Goal: Communication & Community: Answer question/provide support

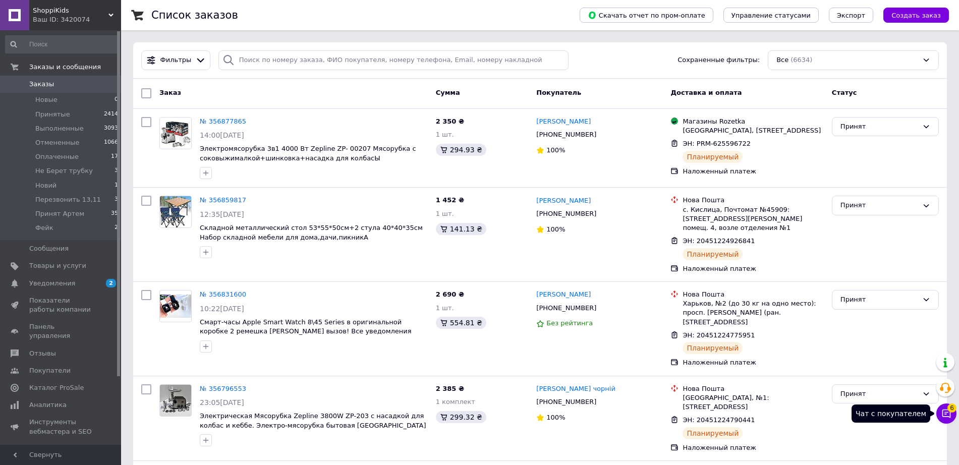
drag, startPoint x: 954, startPoint y: 413, endPoint x: 944, endPoint y: 409, distance: 11.3
click at [955, 412] on button "Чат с покупателем 6" at bounding box center [946, 414] width 20 height 20
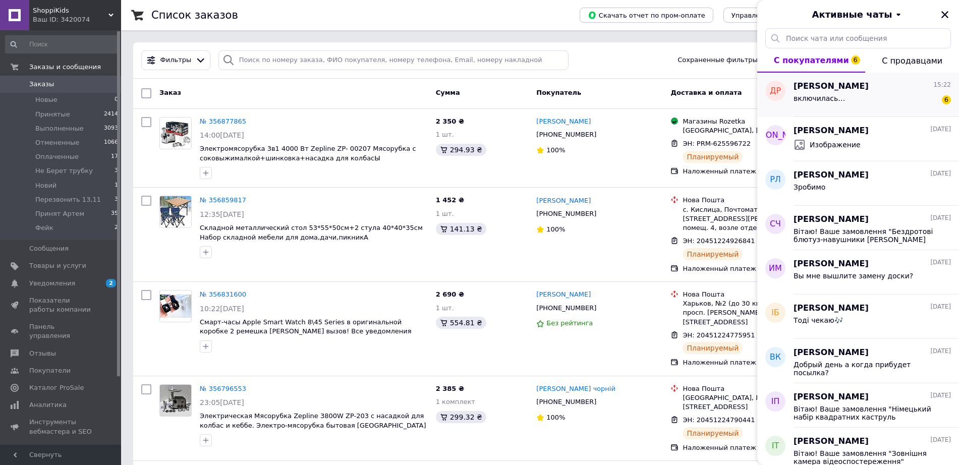
click at [844, 97] on div "включилась… 6" at bounding box center [871, 100] width 157 height 16
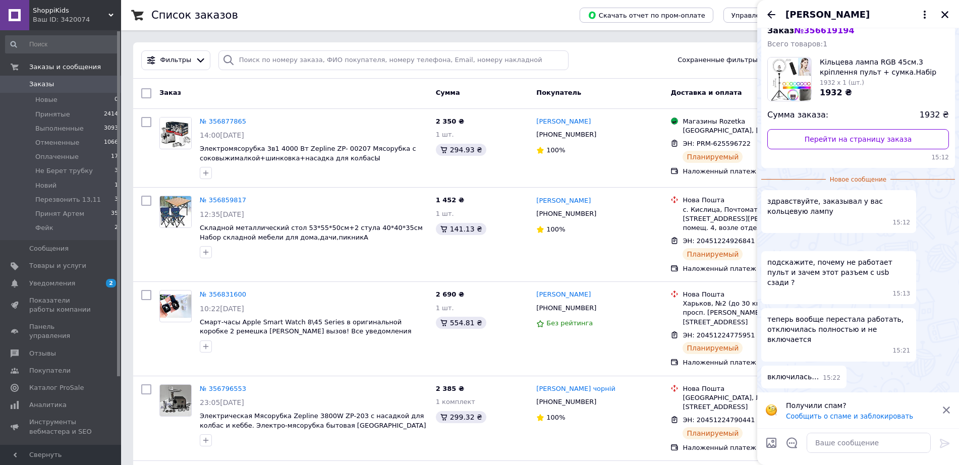
scroll to position [157, 0]
click at [838, 287] on span "подскажите, почему не работает пульт и зачем этот разъем с usb сзади ?" at bounding box center [838, 272] width 143 height 30
copy span "usb"
click at [826, 446] on textarea at bounding box center [869, 443] width 124 height 20
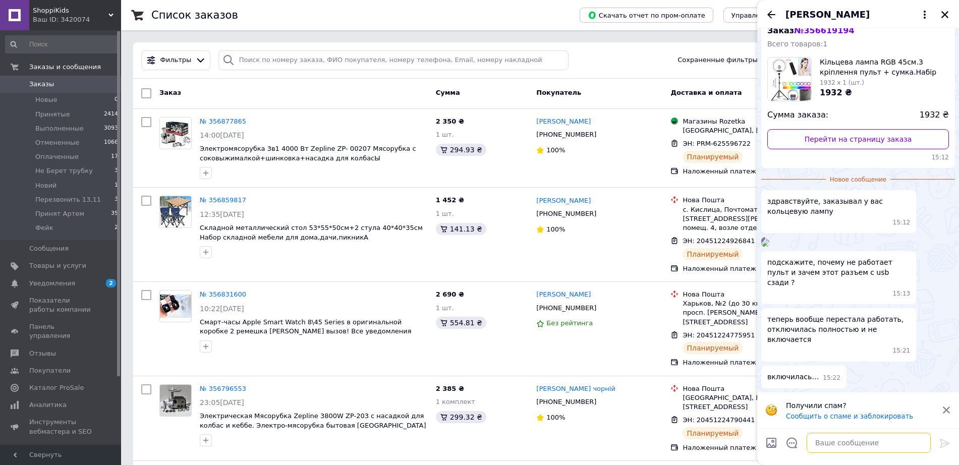
paste textarea "usb"
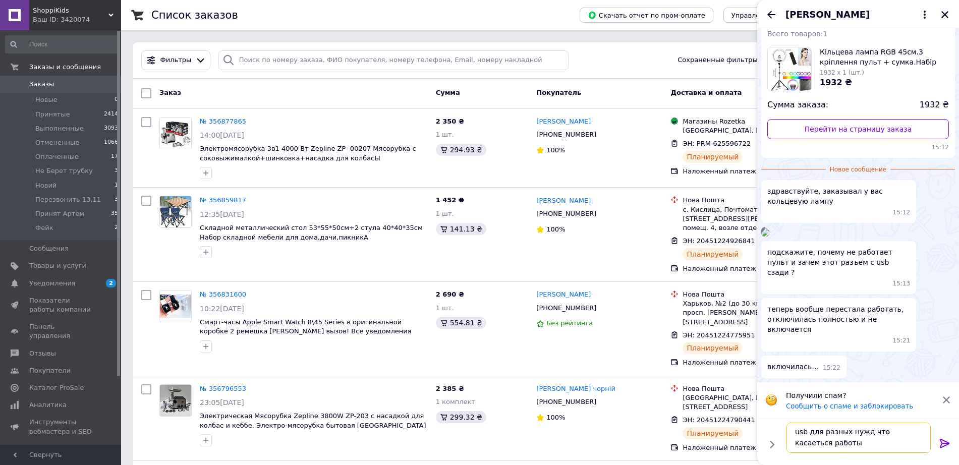
paste textarea "usb"
type textarea "usb для разных нужд что касаеться работы usb"
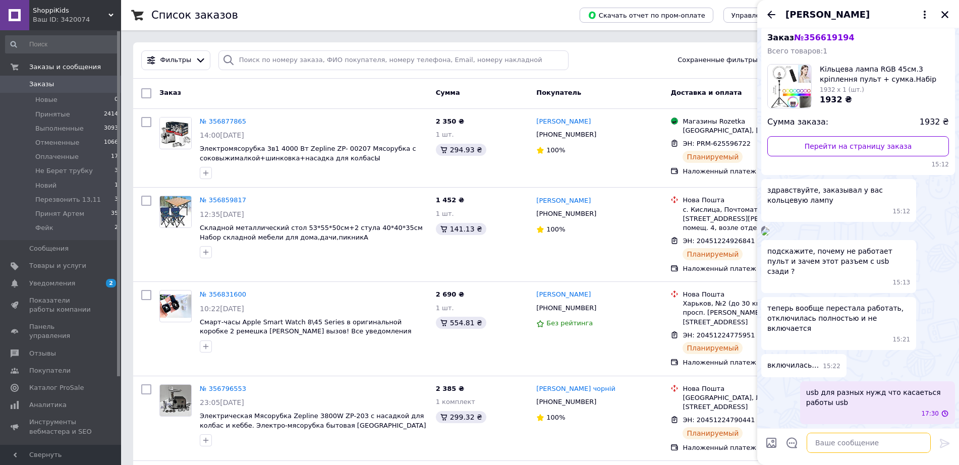
scroll to position [149, 0]
click at [770, 11] on icon "Назад" at bounding box center [771, 15] width 12 height 12
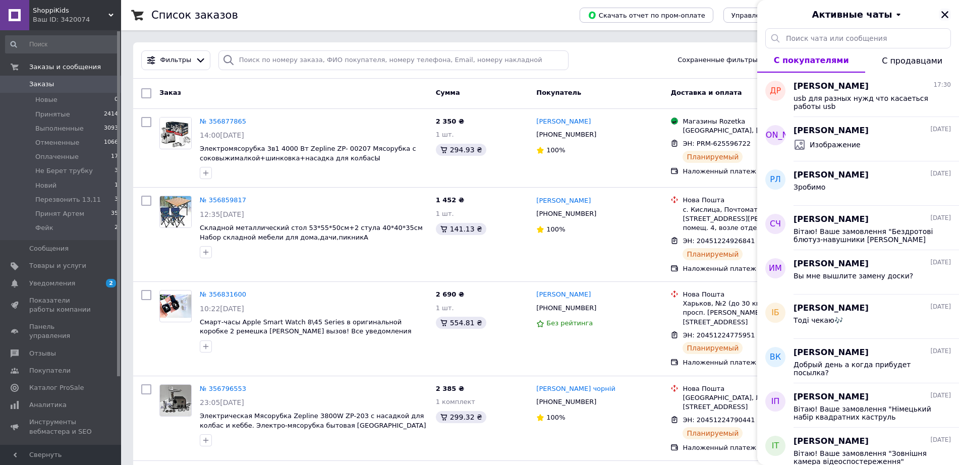
click at [947, 14] on icon "Закрыть" at bounding box center [944, 14] width 9 height 9
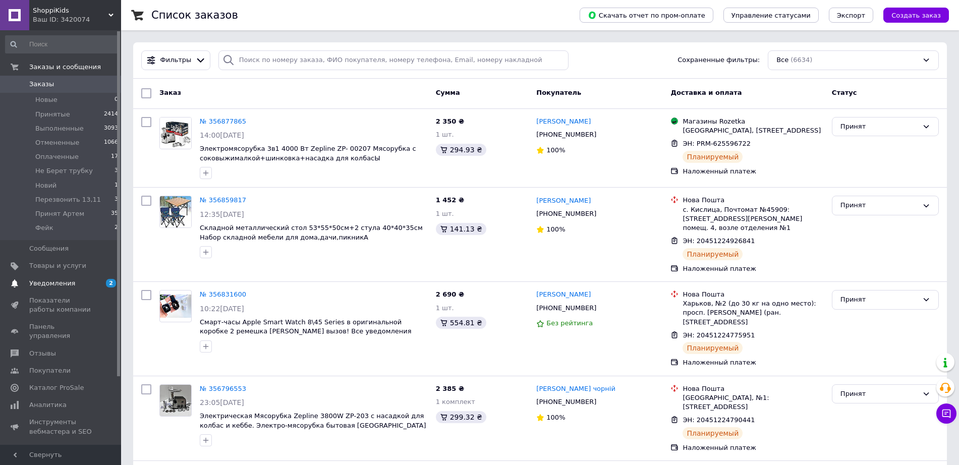
click at [100, 279] on span "2 0" at bounding box center [107, 283] width 28 height 9
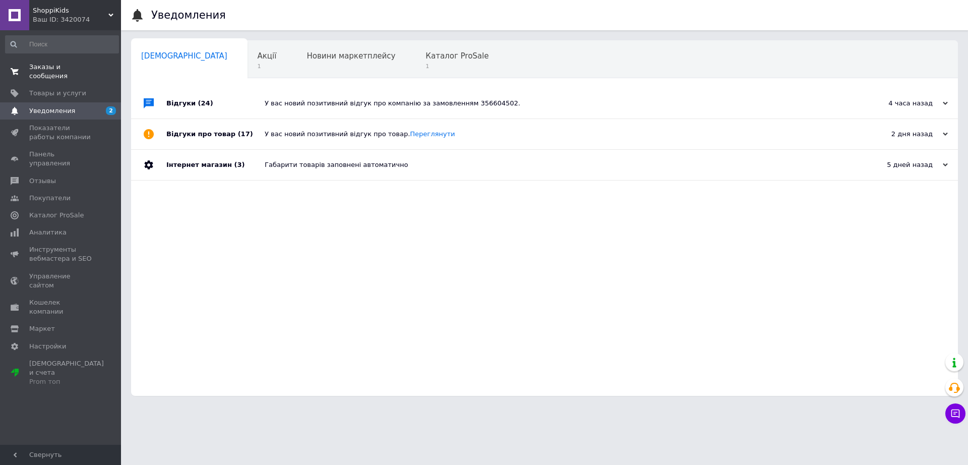
click at [72, 73] on link "Заказы и сообщения 0 0" at bounding box center [62, 72] width 124 height 26
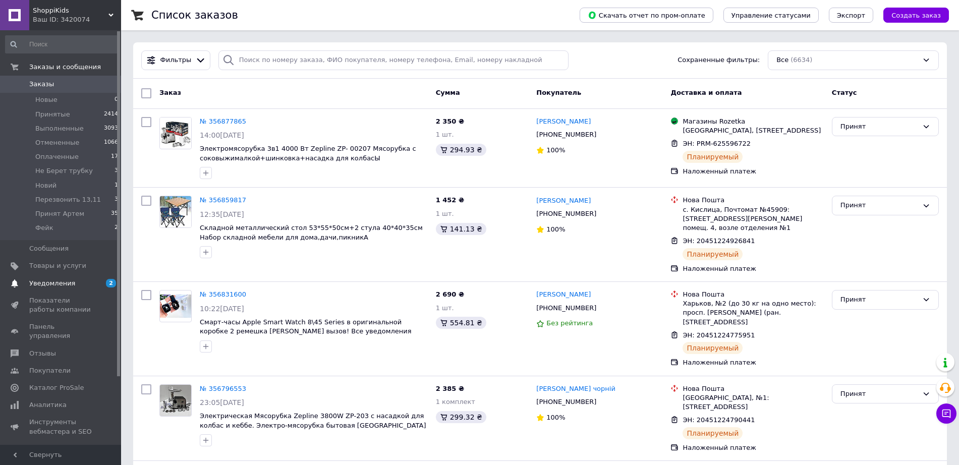
click at [68, 277] on link "Уведомления 2 0" at bounding box center [62, 283] width 124 height 17
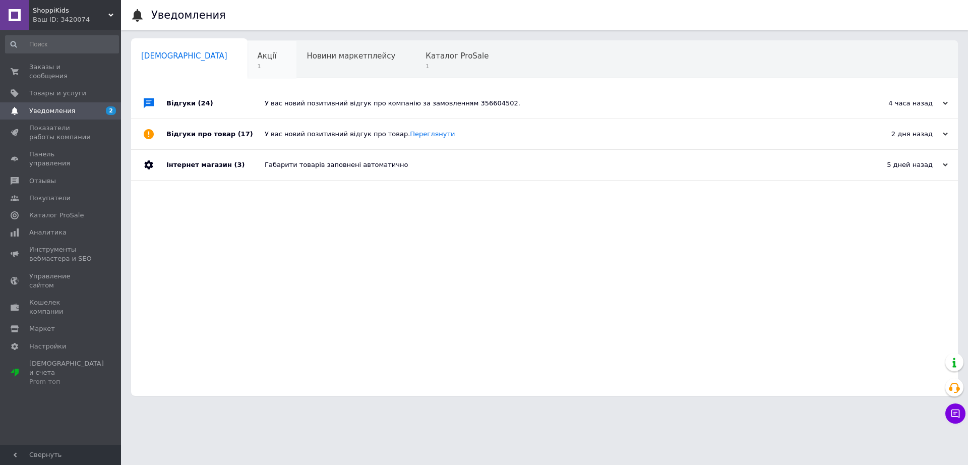
click at [258, 68] on span "1" at bounding box center [267, 67] width 19 height 8
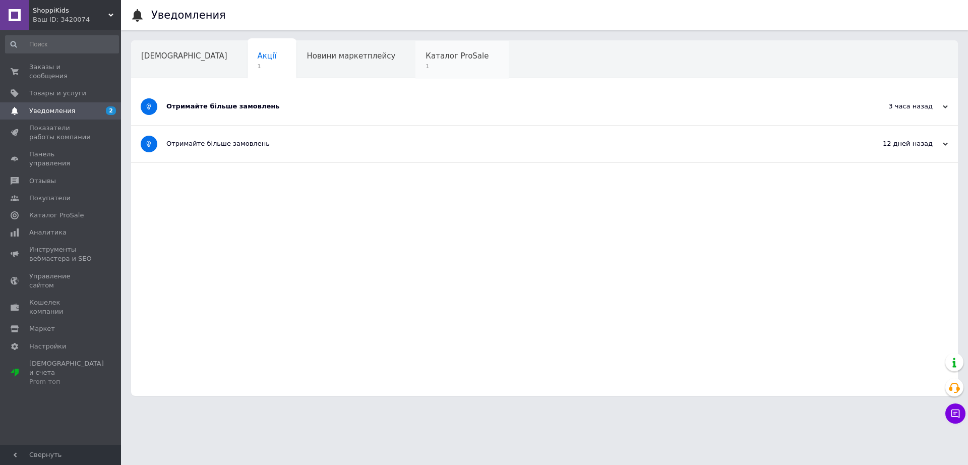
click at [416, 47] on div "Каталог ProSale 1" at bounding box center [462, 60] width 93 height 38
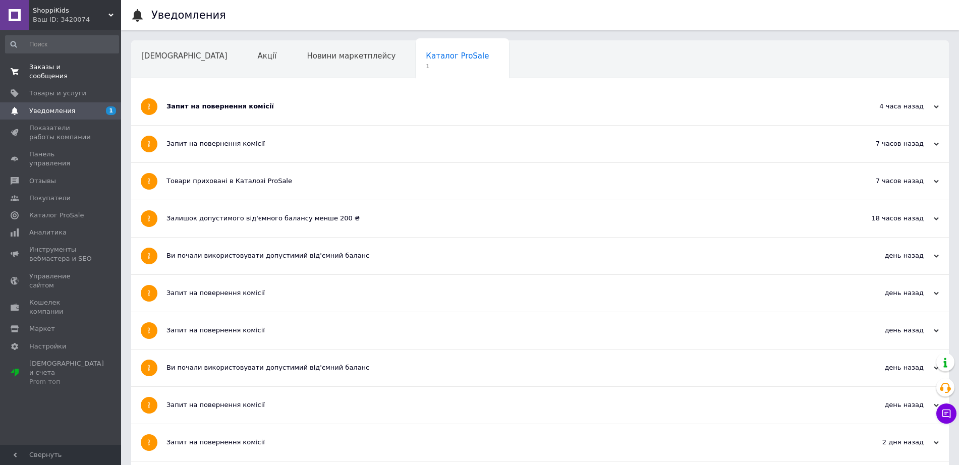
click at [76, 68] on span "Заказы и сообщения" at bounding box center [61, 72] width 64 height 18
